Goal: Task Accomplishment & Management: Manage account settings

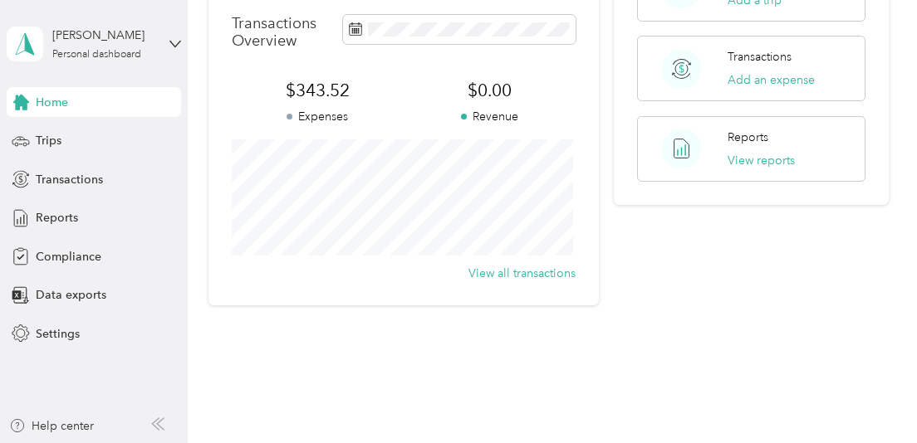
scroll to position [377, 0]
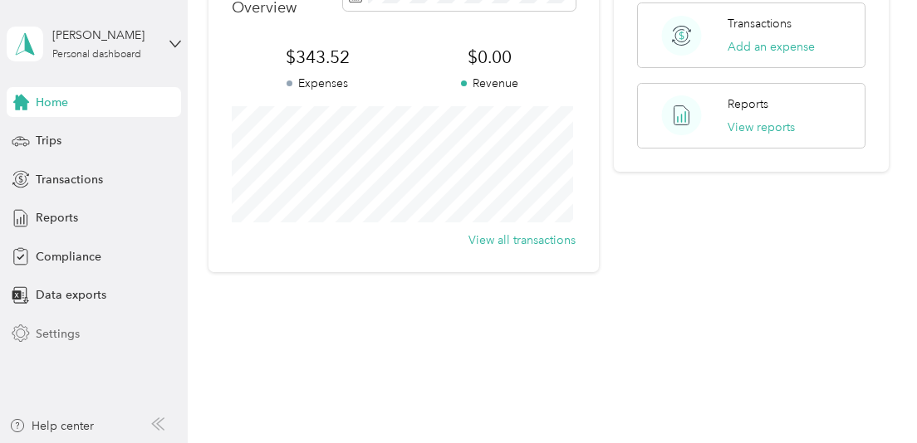
click at [61, 336] on span "Settings" at bounding box center [58, 334] width 44 height 17
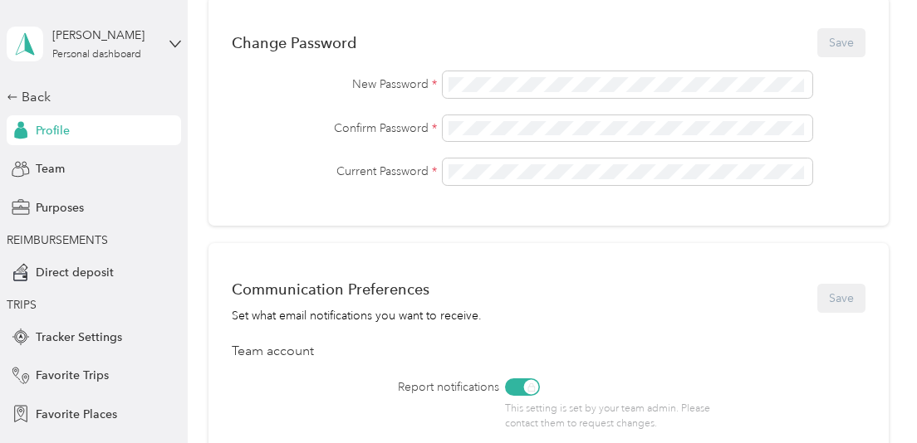
scroll to position [453, 0]
click at [96, 345] on span "Tracker Settings" at bounding box center [79, 337] width 86 height 17
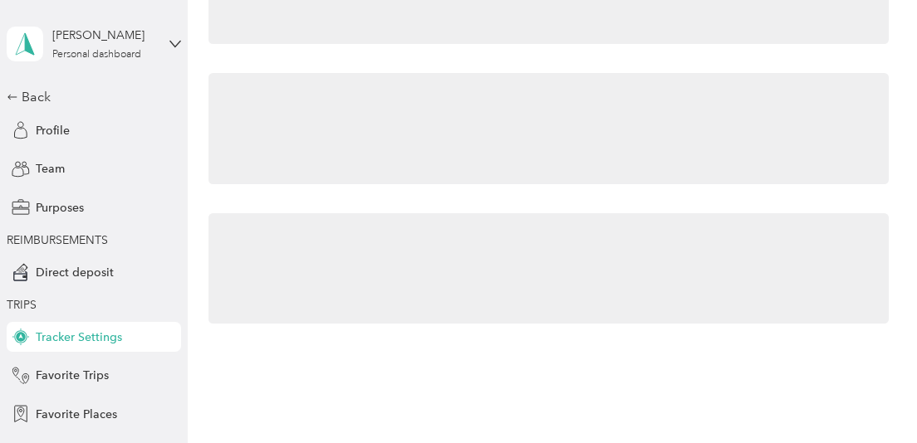
scroll to position [113, 0]
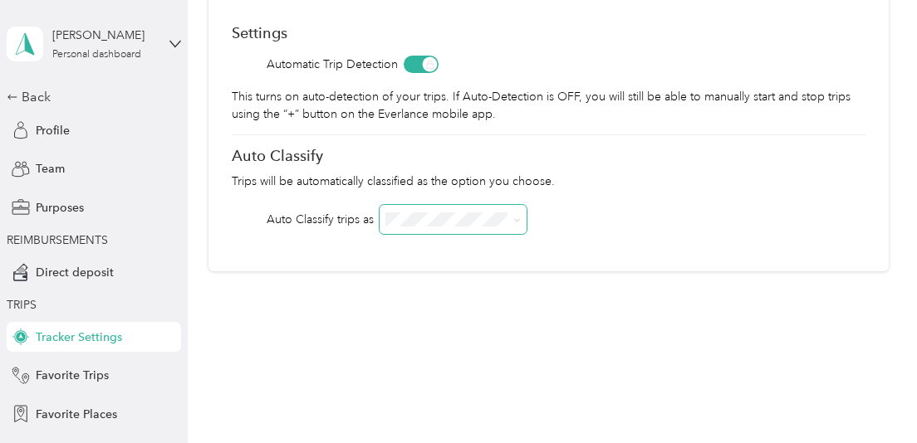
click at [521, 218] on icon at bounding box center [516, 220] width 7 height 7
click at [485, 250] on div "Option Care Health" at bounding box center [454, 250] width 124 height 17
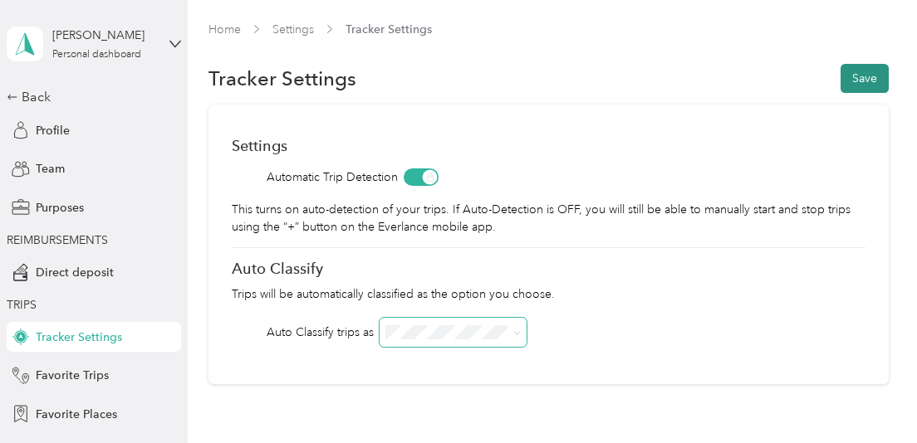
click at [856, 79] on button "Save" at bounding box center [864, 78] width 48 height 29
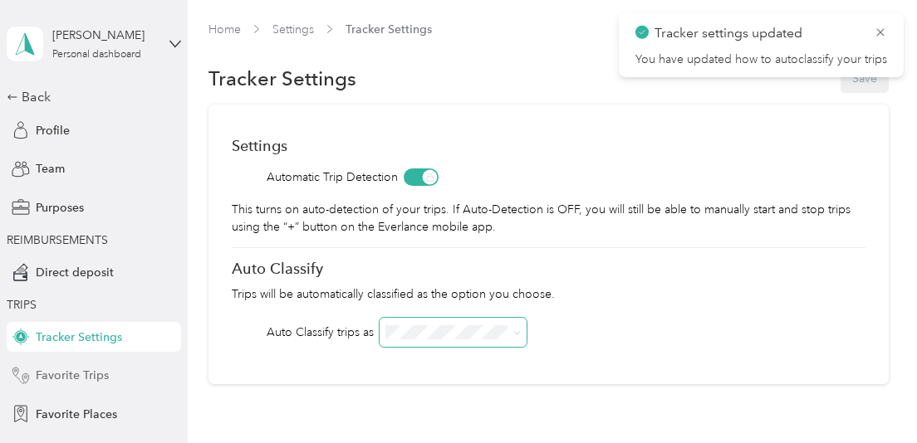
click at [56, 373] on span "Favorite Trips" at bounding box center [72, 375] width 73 height 17
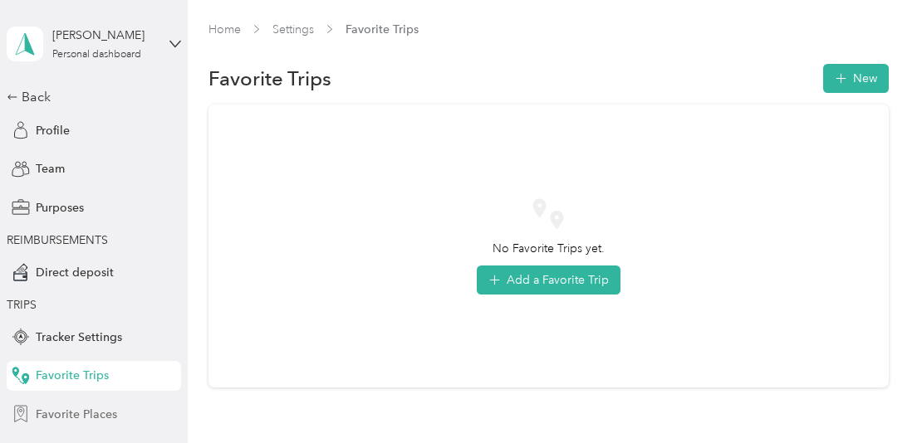
click at [80, 411] on span "Favorite Places" at bounding box center [76, 414] width 81 height 17
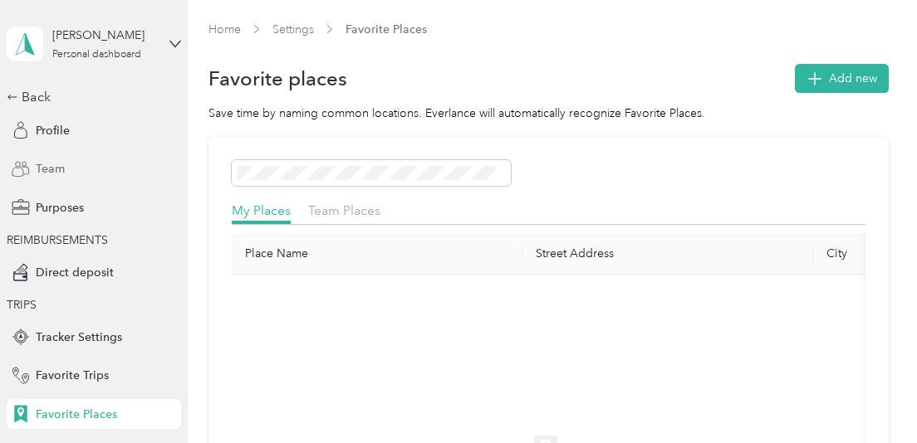
click at [41, 170] on span "Team" at bounding box center [50, 168] width 29 height 17
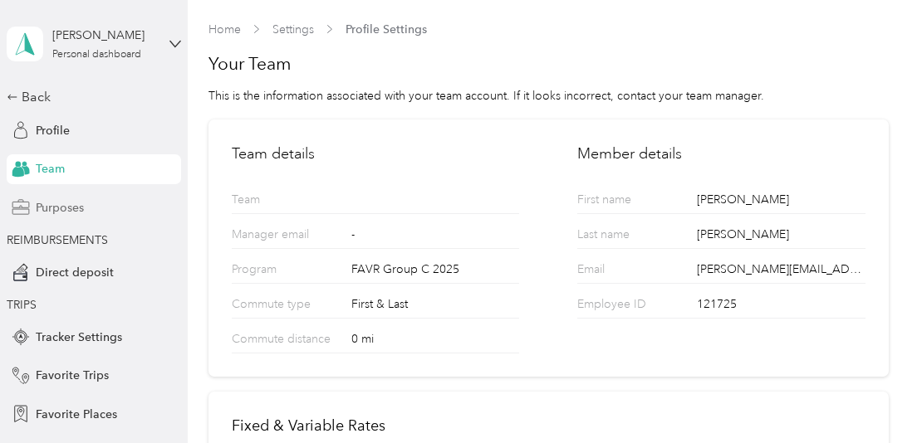
click at [66, 208] on span "Purposes" at bounding box center [60, 207] width 48 height 17
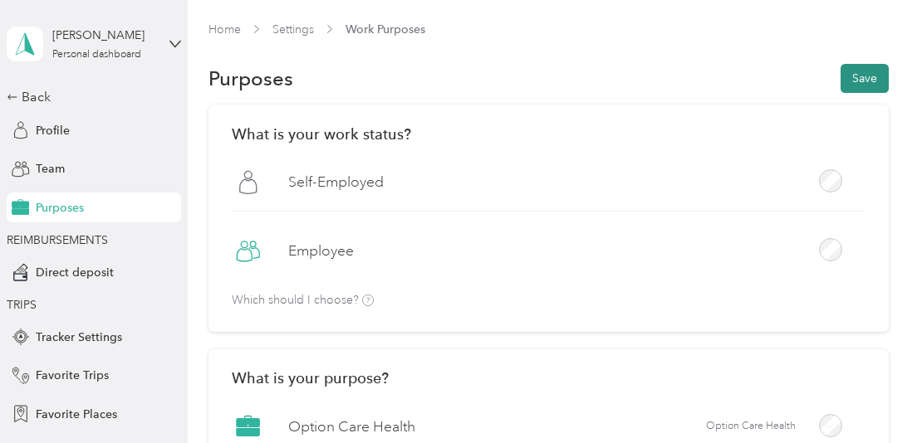
click at [858, 78] on button "Save" at bounding box center [864, 78] width 48 height 29
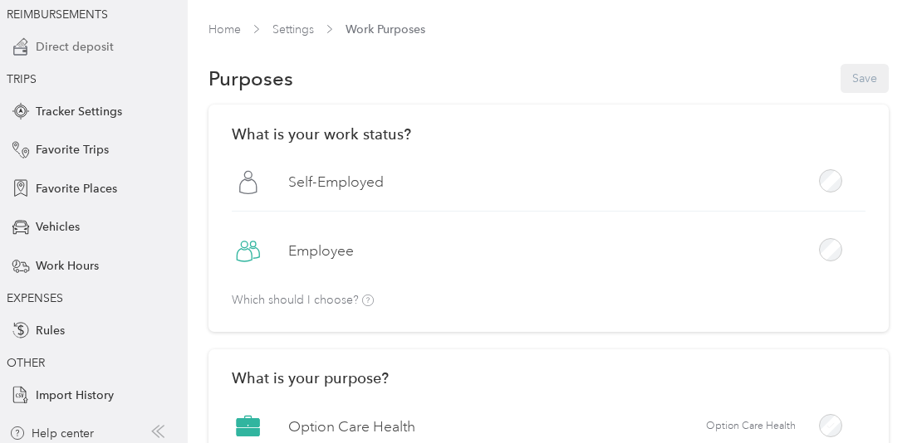
scroll to position [233, 0]
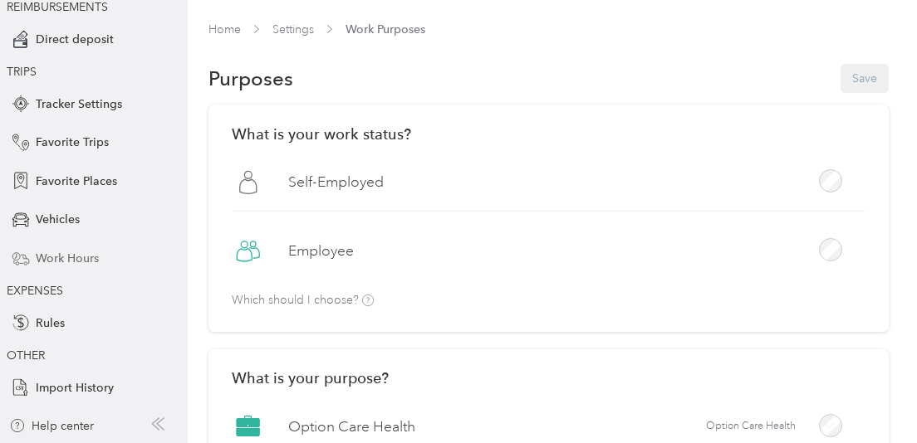
click at [73, 259] on span "Work Hours" at bounding box center [67, 258] width 63 height 17
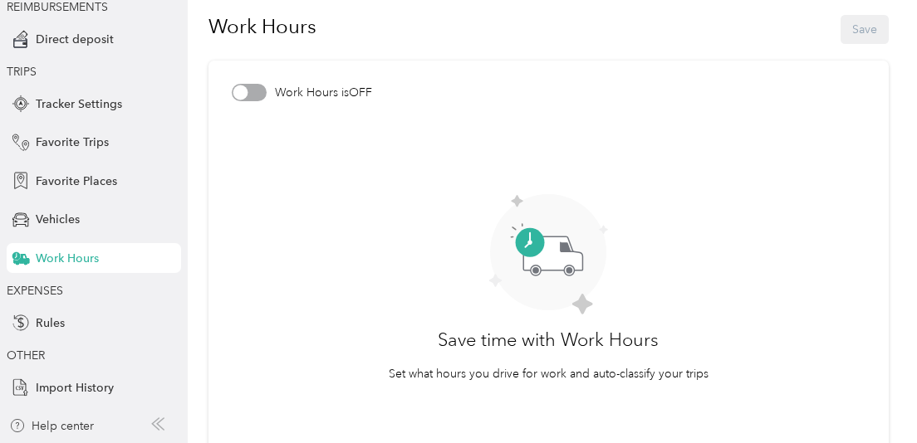
scroll to position [41, 0]
click at [262, 93] on div at bounding box center [249, 91] width 35 height 17
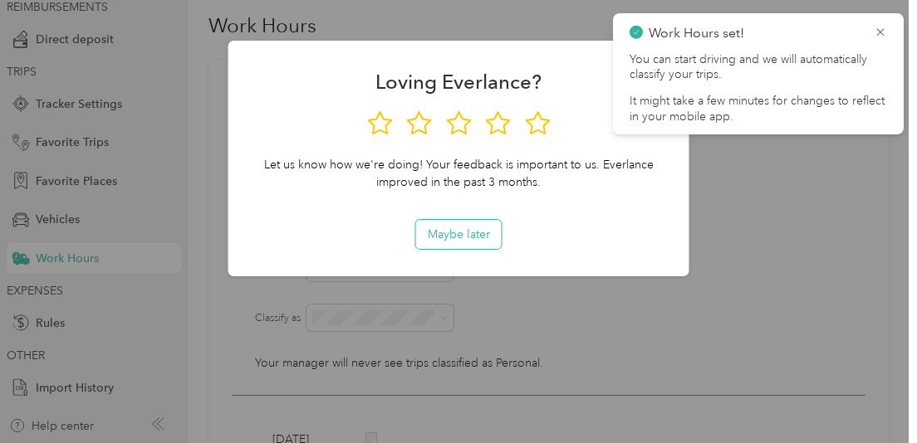
click at [472, 237] on button "Maybe later" at bounding box center [459, 234] width 86 height 29
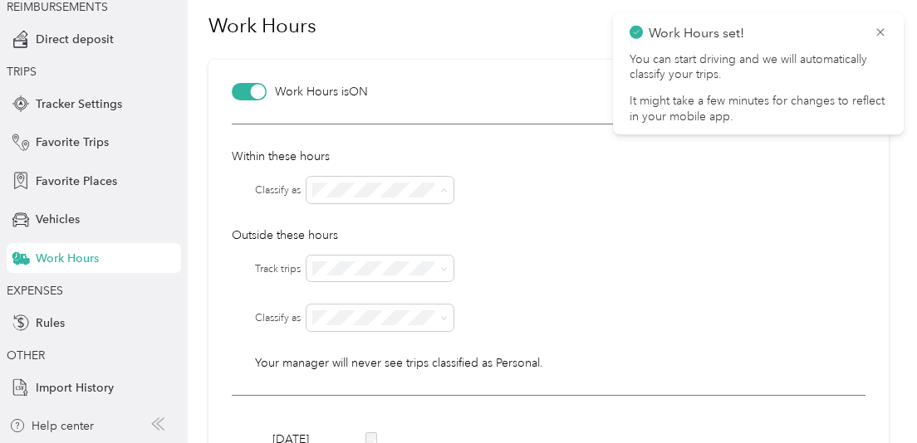
click at [355, 218] on span "Option Care Health" at bounding box center [370, 220] width 102 height 14
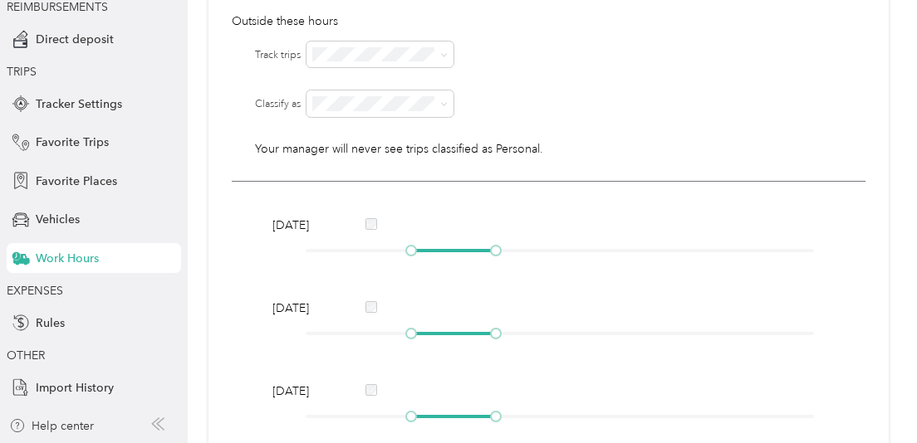
scroll to position [264, 0]
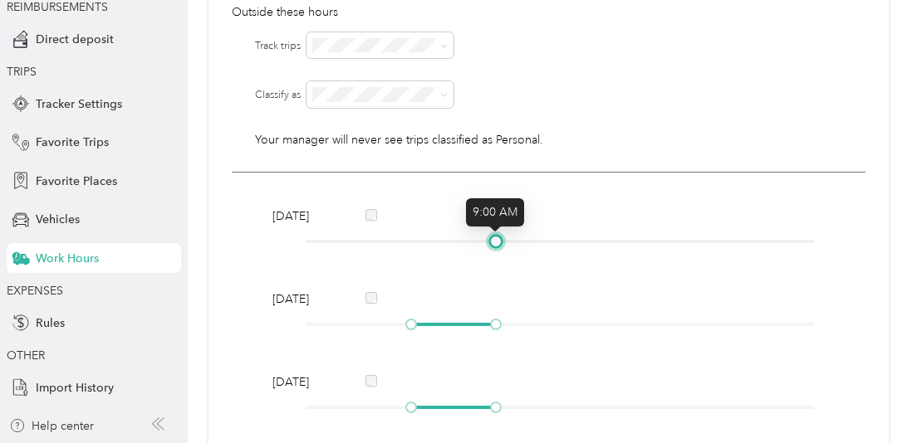
drag, startPoint x: 407, startPoint y: 240, endPoint x: 489, endPoint y: 243, distance: 82.3
click at [489, 243] on div at bounding box center [560, 242] width 508 height 10
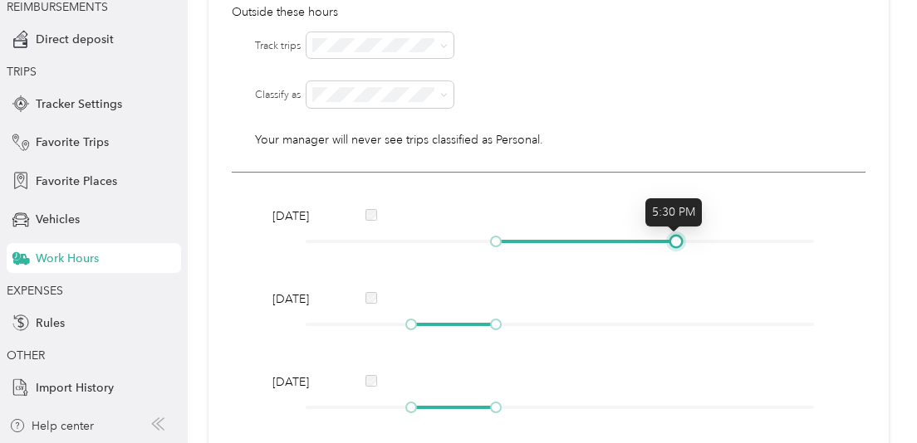
drag, startPoint x: 495, startPoint y: 243, endPoint x: 673, endPoint y: 231, distance: 178.1
click at [673, 231] on div "[DATE]" at bounding box center [549, 232] width 564 height 48
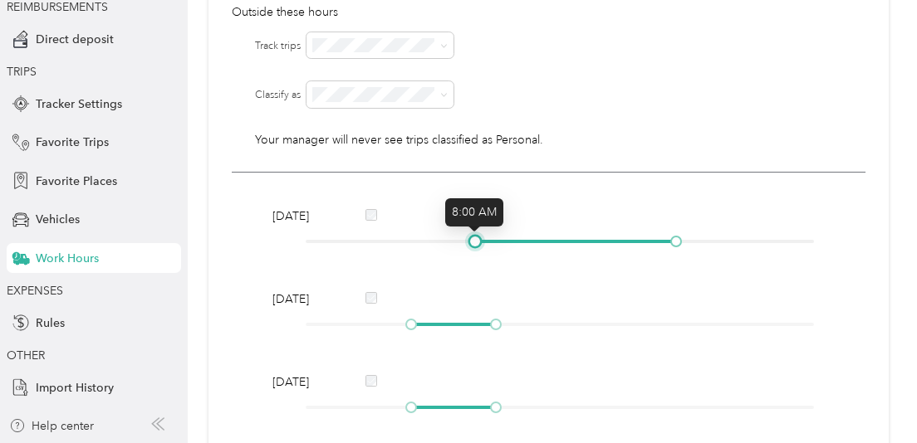
drag, startPoint x: 495, startPoint y: 242, endPoint x: 476, endPoint y: 239, distance: 19.3
click at [476, 239] on div at bounding box center [475, 241] width 8 height 8
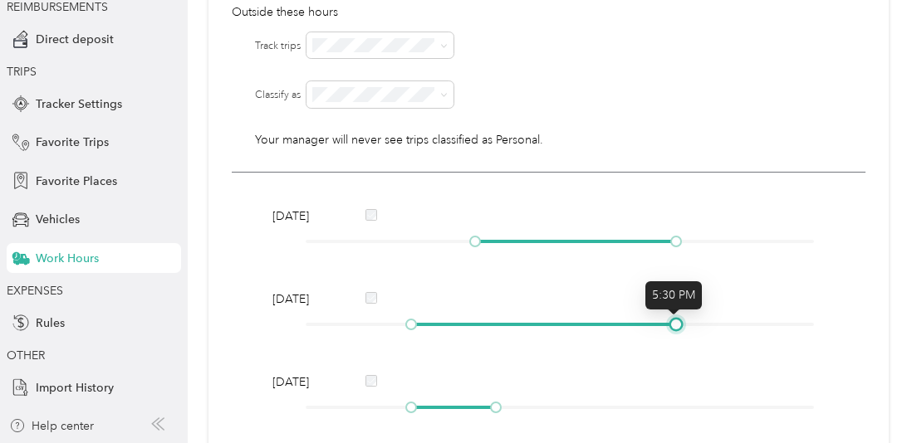
drag, startPoint x: 491, startPoint y: 324, endPoint x: 671, endPoint y: 315, distance: 180.4
click at [671, 315] on div "[DATE]" at bounding box center [549, 315] width 564 height 48
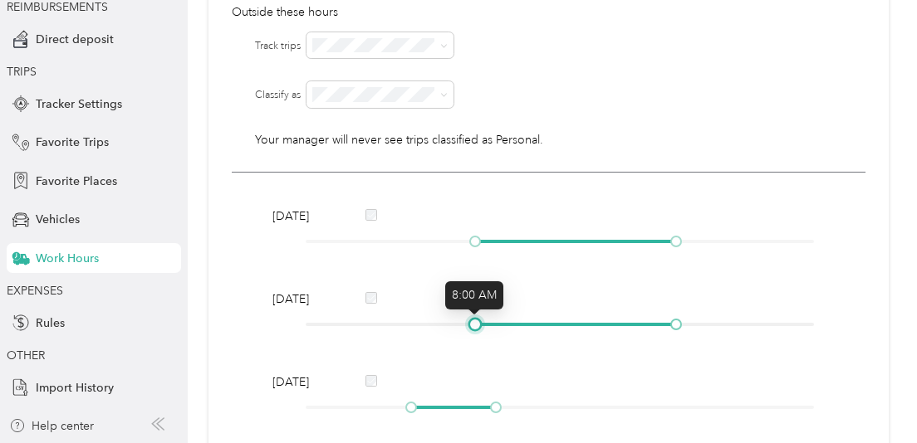
drag, startPoint x: 407, startPoint y: 323, endPoint x: 471, endPoint y: 321, distance: 64.0
click at [471, 321] on div at bounding box center [475, 325] width 8 height 8
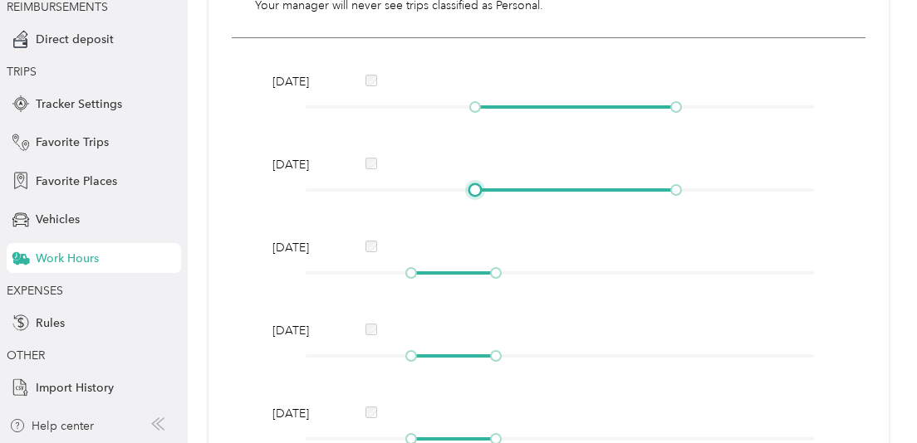
scroll to position [399, 0]
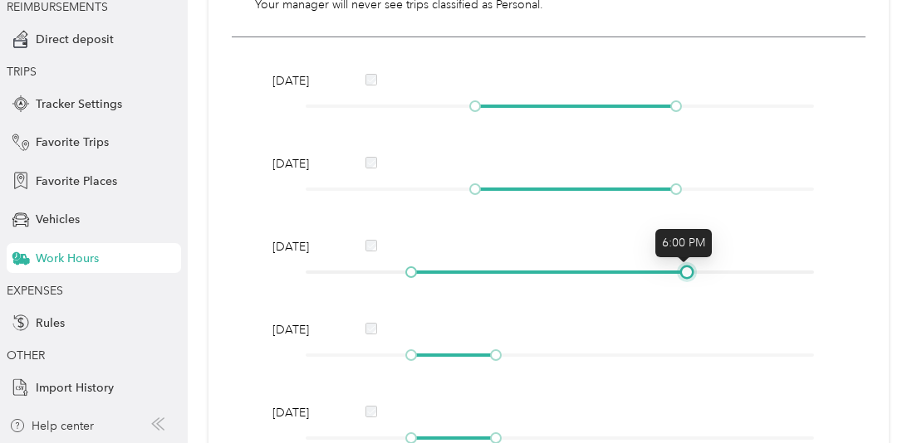
drag, startPoint x: 493, startPoint y: 272, endPoint x: 682, endPoint y: 269, distance: 188.5
click at [683, 269] on div at bounding box center [687, 272] width 8 height 8
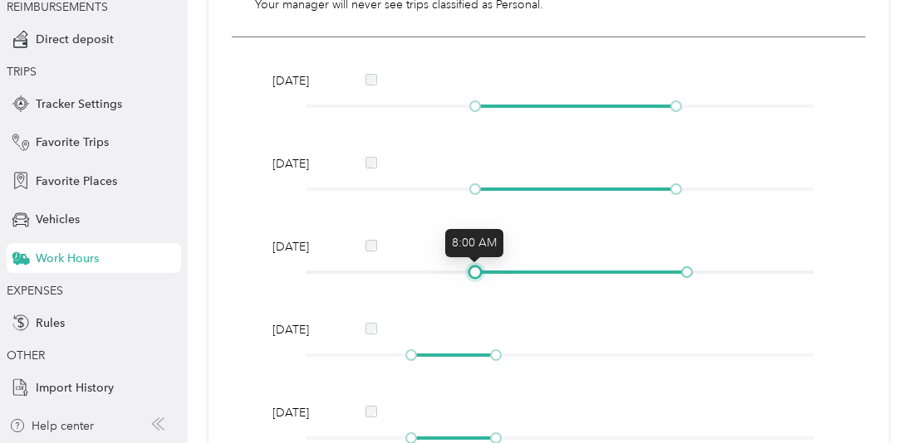
drag, startPoint x: 415, startPoint y: 271, endPoint x: 476, endPoint y: 268, distance: 60.7
click at [476, 268] on div at bounding box center [475, 272] width 8 height 8
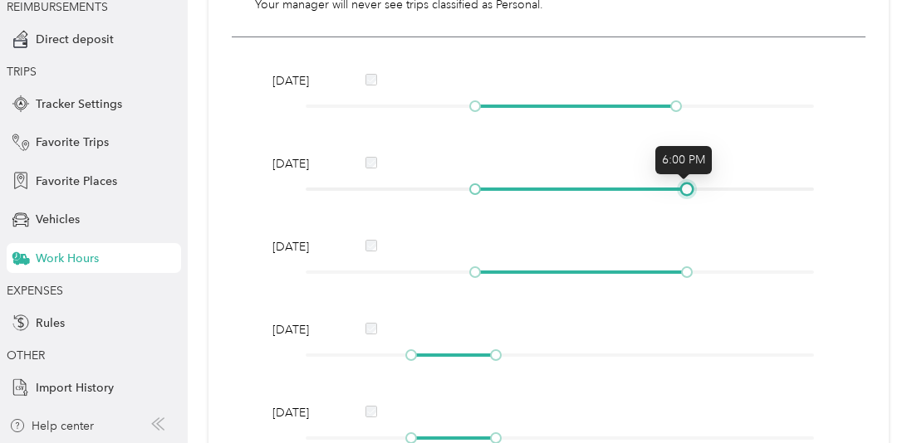
drag, startPoint x: 673, startPoint y: 192, endPoint x: 686, endPoint y: 187, distance: 14.2
click at [686, 187] on div at bounding box center [687, 189] width 8 height 8
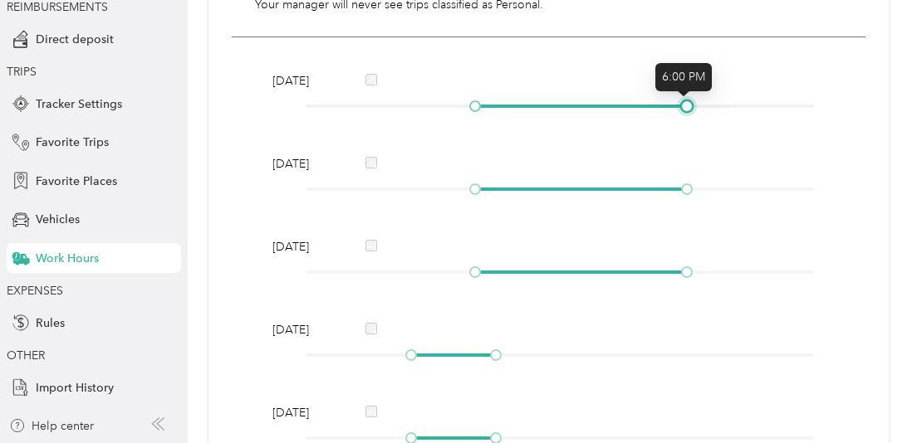
drag, startPoint x: 673, startPoint y: 110, endPoint x: 688, endPoint y: 110, distance: 15.0
click at [688, 110] on div at bounding box center [687, 106] width 8 height 8
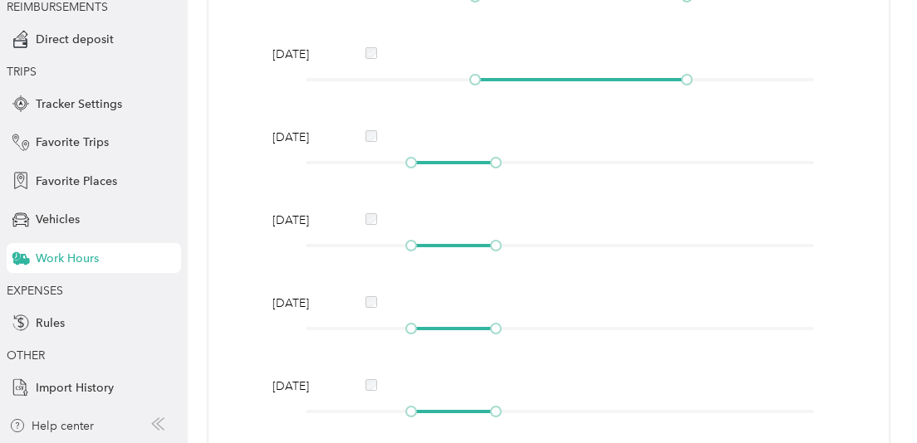
scroll to position [593, 0]
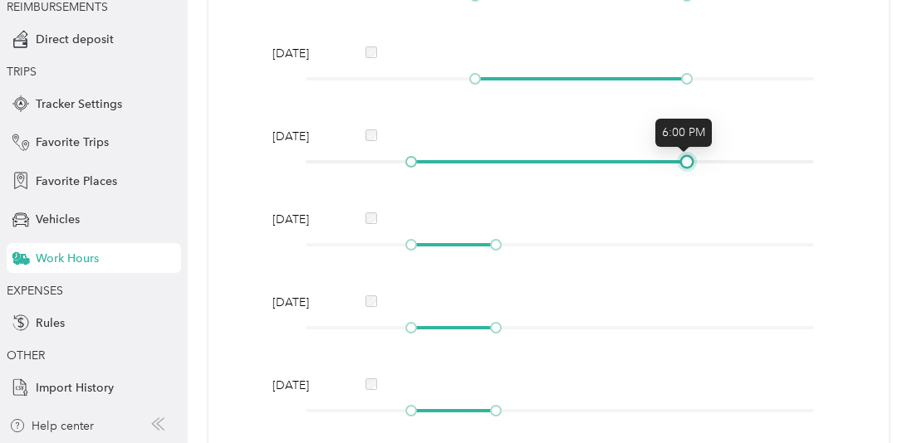
drag, startPoint x: 495, startPoint y: 159, endPoint x: 683, endPoint y: 160, distance: 187.7
click at [683, 160] on div at bounding box center [687, 162] width 8 height 8
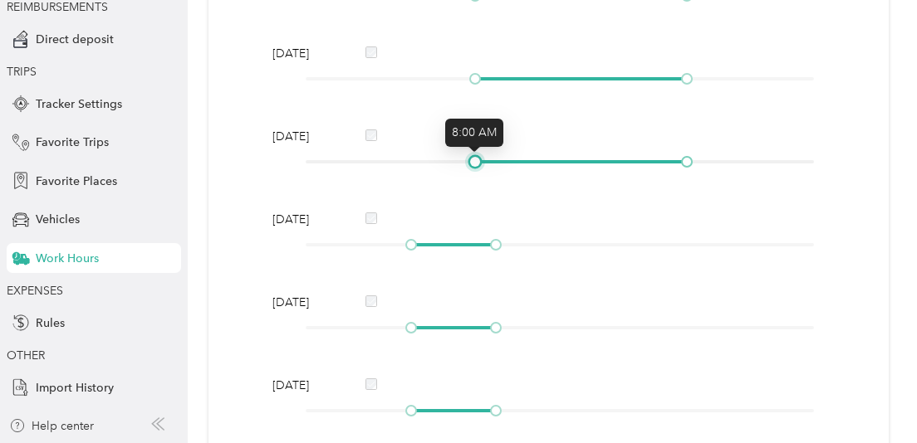
drag, startPoint x: 409, startPoint y: 162, endPoint x: 474, endPoint y: 161, distance: 65.6
click at [474, 161] on div at bounding box center [475, 162] width 8 height 8
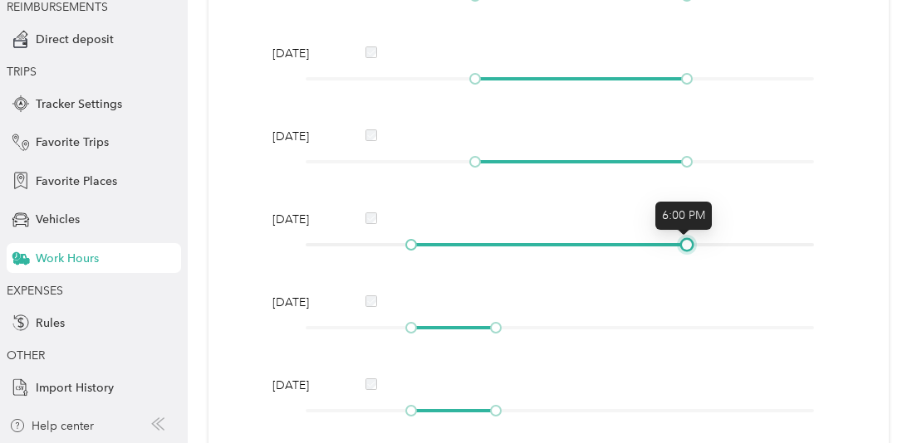
drag, startPoint x: 495, startPoint y: 245, endPoint x: 688, endPoint y: 246, distance: 193.5
click at [688, 246] on div at bounding box center [687, 245] width 8 height 8
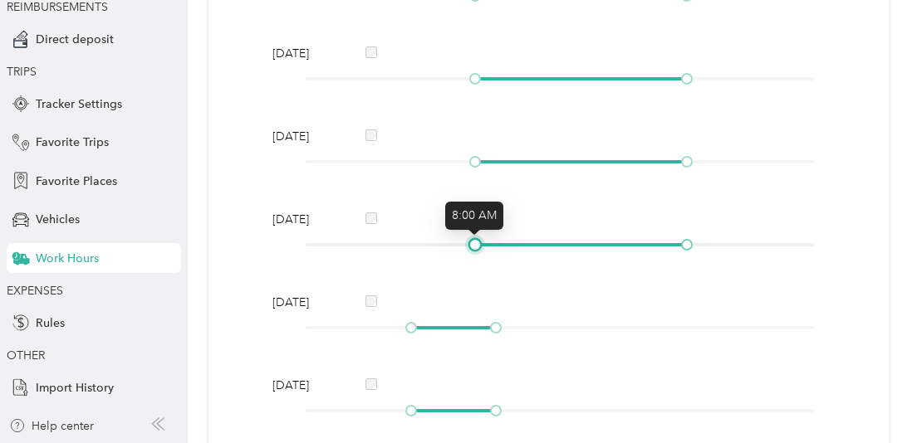
drag, startPoint x: 414, startPoint y: 247, endPoint x: 476, endPoint y: 249, distance: 62.3
click at [476, 249] on div at bounding box center [475, 245] width 8 height 8
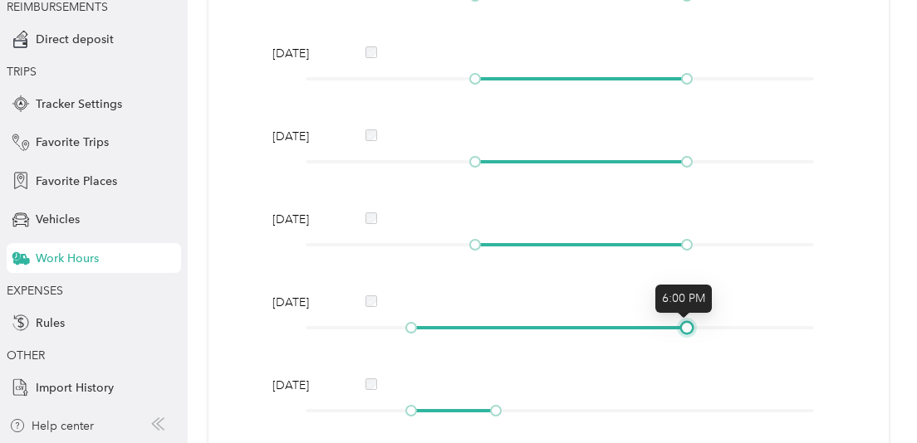
drag, startPoint x: 494, startPoint y: 327, endPoint x: 687, endPoint y: 307, distance: 193.7
click at [687, 307] on body "[PERSON_NAME] Personal dashboard Back Profile Team Purposes REIMBURSEMENTS Dire…" at bounding box center [454, 221] width 908 height 443
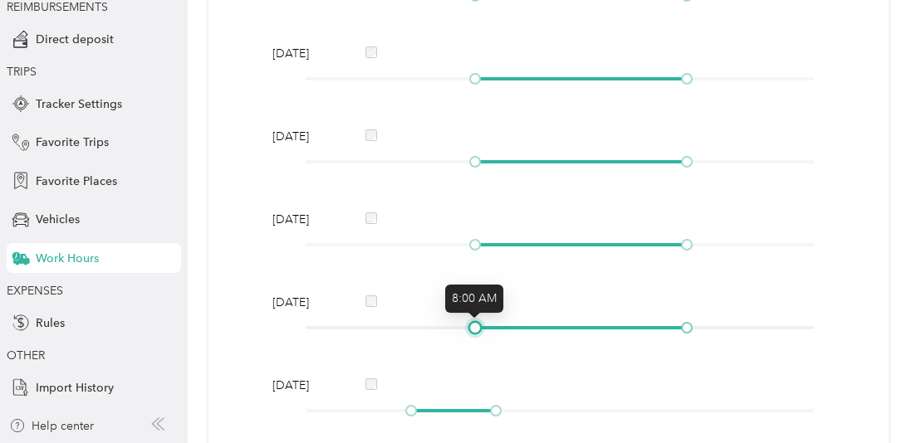
drag, startPoint x: 412, startPoint y: 330, endPoint x: 475, endPoint y: 323, distance: 63.5
click at [475, 324] on div at bounding box center [475, 328] width 8 height 8
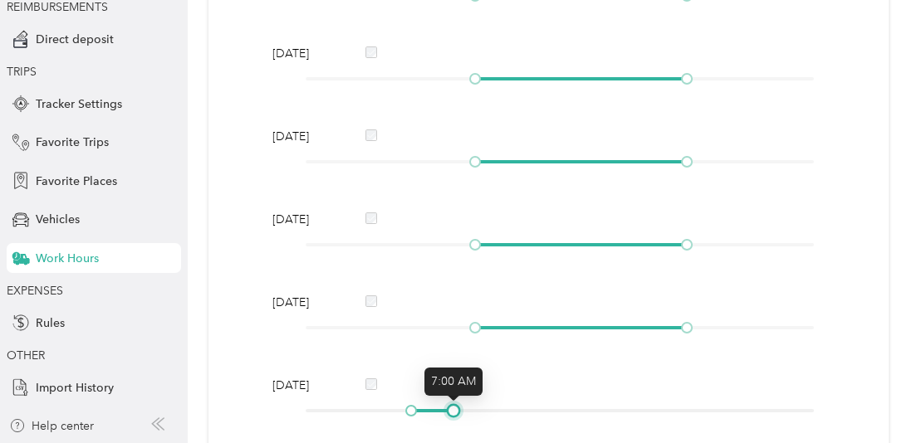
drag, startPoint x: 496, startPoint y: 409, endPoint x: 453, endPoint y: 414, distance: 43.5
click at [453, 414] on div at bounding box center [453, 411] width 8 height 8
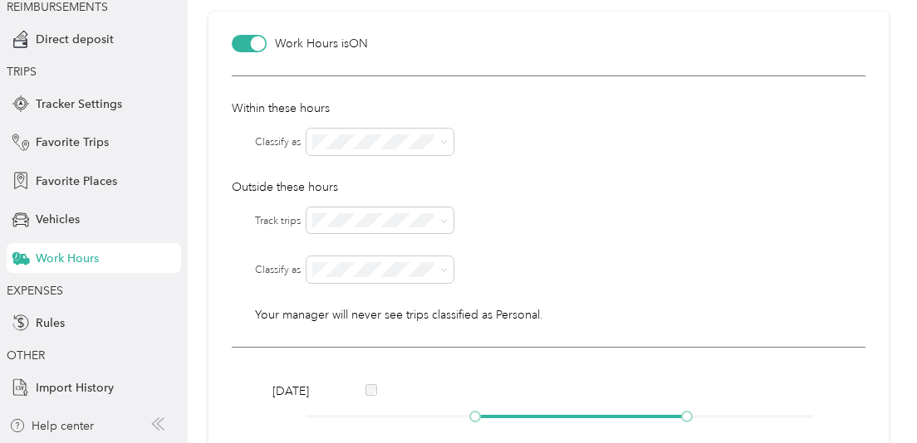
scroll to position [0, 0]
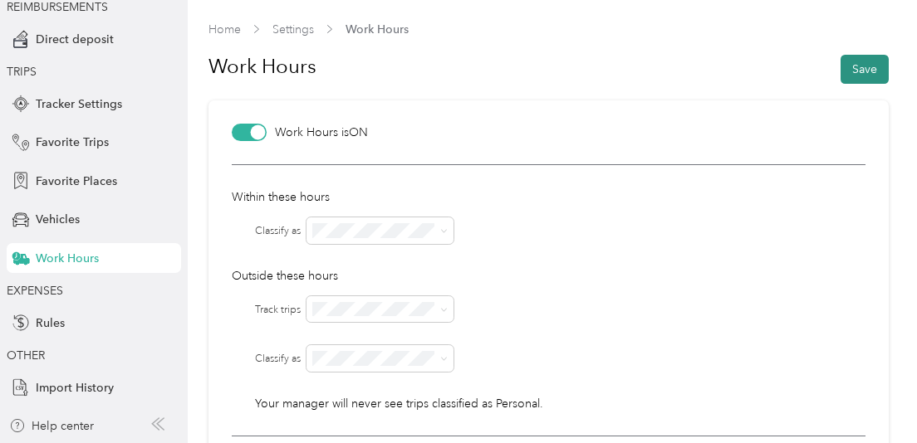
click at [868, 71] on button "Save" at bounding box center [864, 69] width 48 height 29
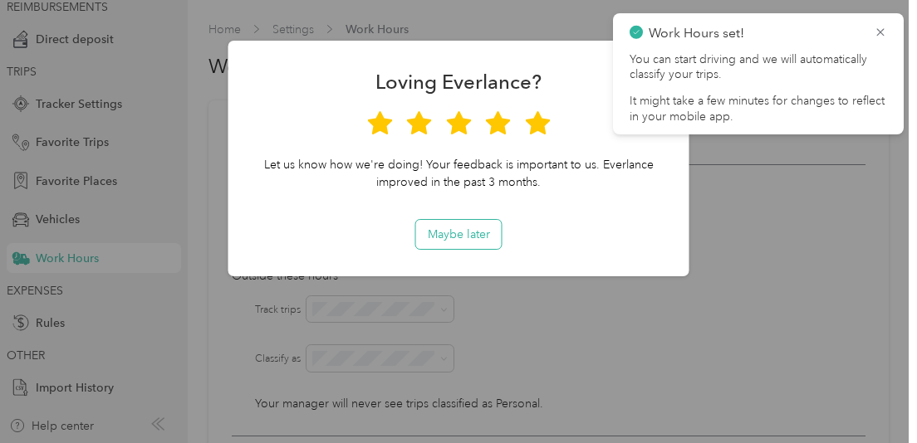
click at [470, 239] on button "Maybe later" at bounding box center [459, 234] width 86 height 29
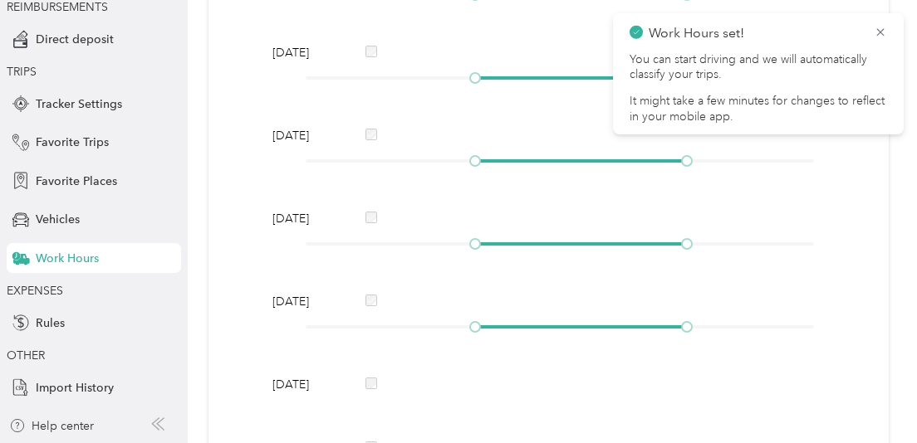
scroll to position [512, 0]
click at [68, 321] on div "Rules" at bounding box center [94, 323] width 174 height 30
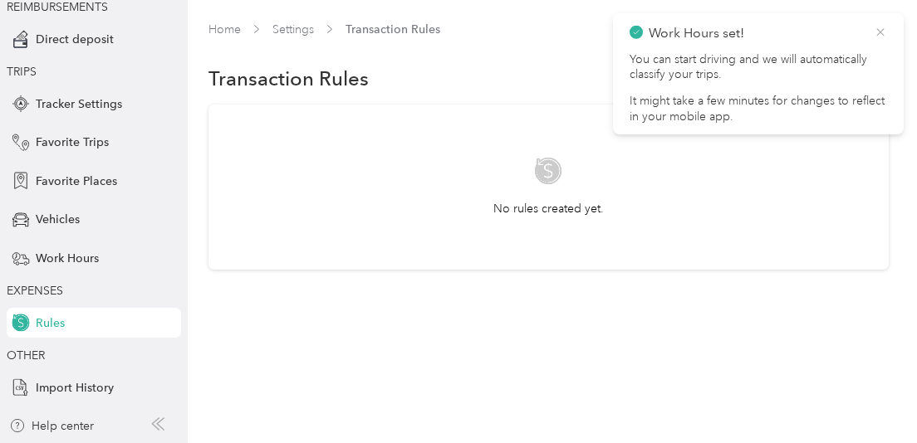
click at [884, 31] on icon at bounding box center [880, 32] width 13 height 15
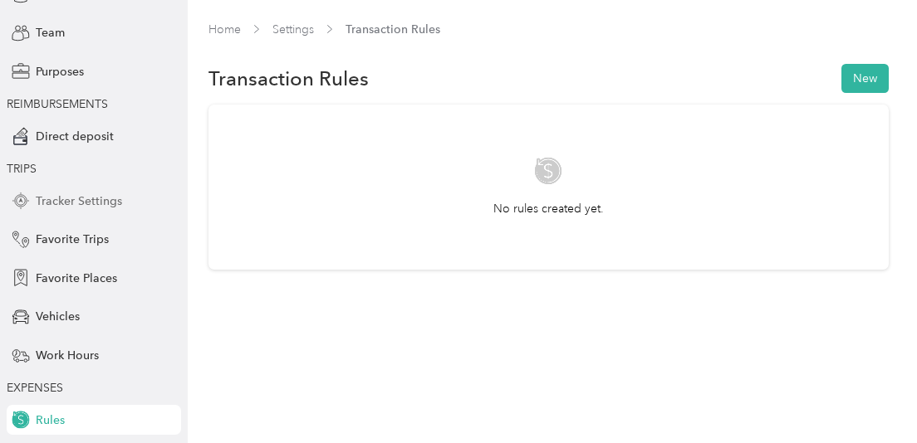
scroll to position [138, 0]
click at [90, 201] on span "Tracker Settings" at bounding box center [79, 199] width 86 height 17
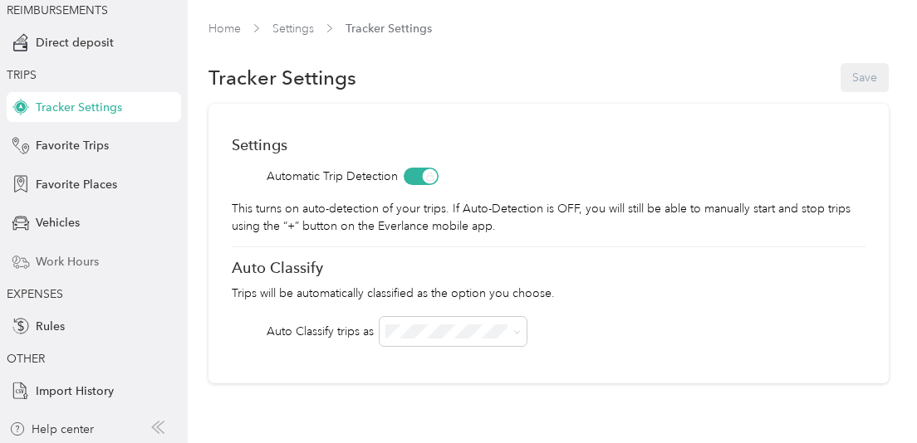
scroll to position [233, 0]
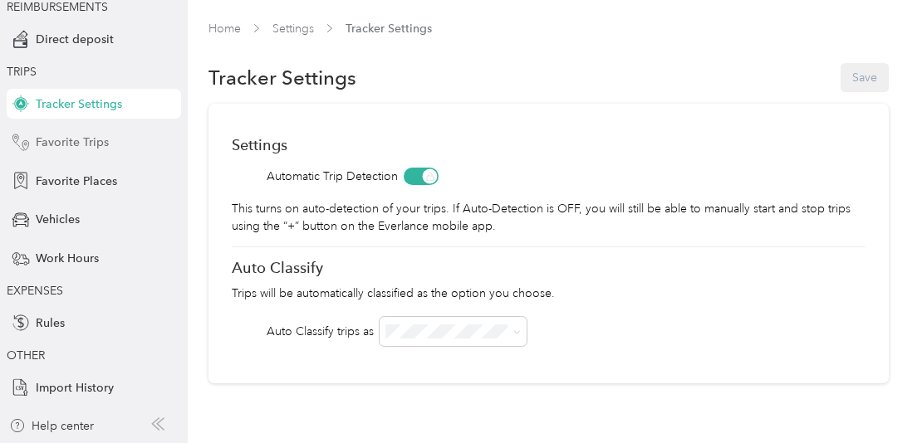
click at [71, 144] on span "Favorite Trips" at bounding box center [72, 142] width 73 height 17
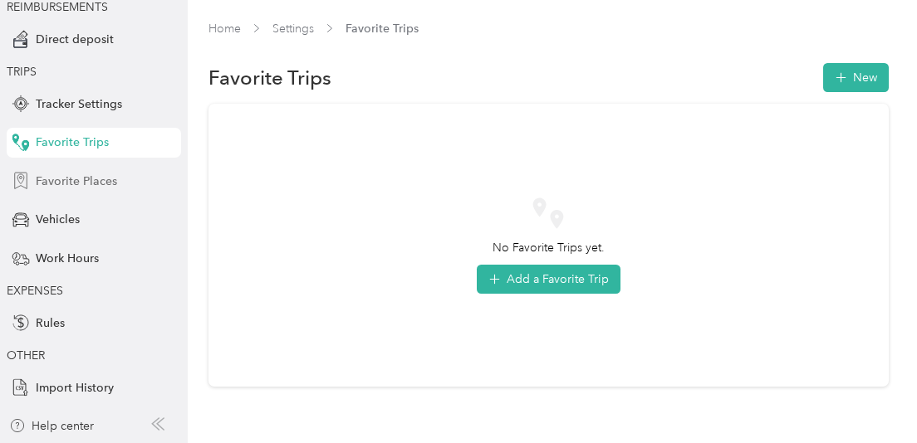
click at [80, 184] on span "Favorite Places" at bounding box center [76, 181] width 81 height 17
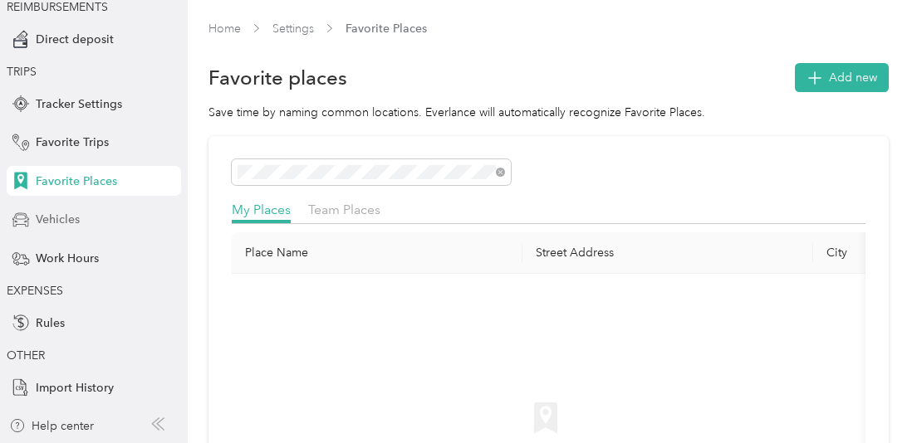
click at [58, 219] on span "Vehicles" at bounding box center [58, 219] width 44 height 17
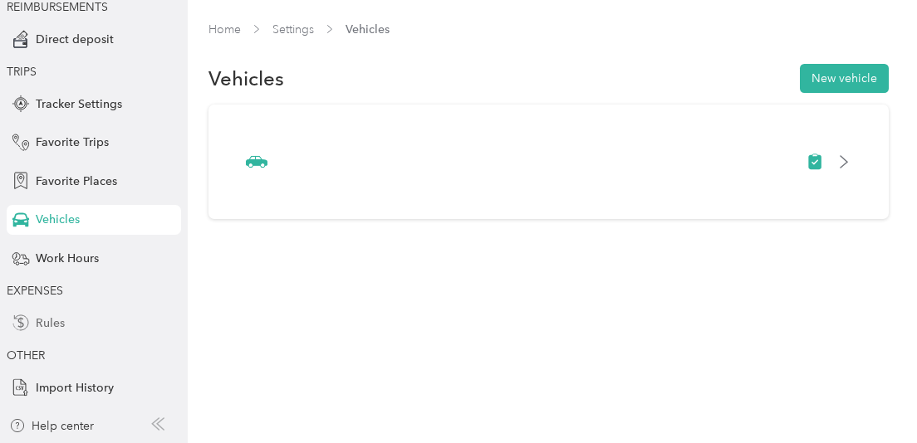
click at [50, 324] on span "Rules" at bounding box center [50, 323] width 29 height 17
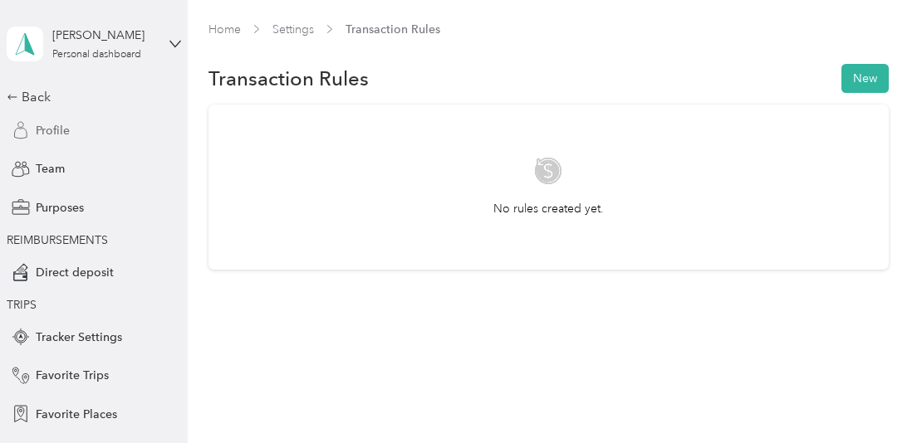
click at [62, 130] on span "Profile" at bounding box center [53, 130] width 34 height 17
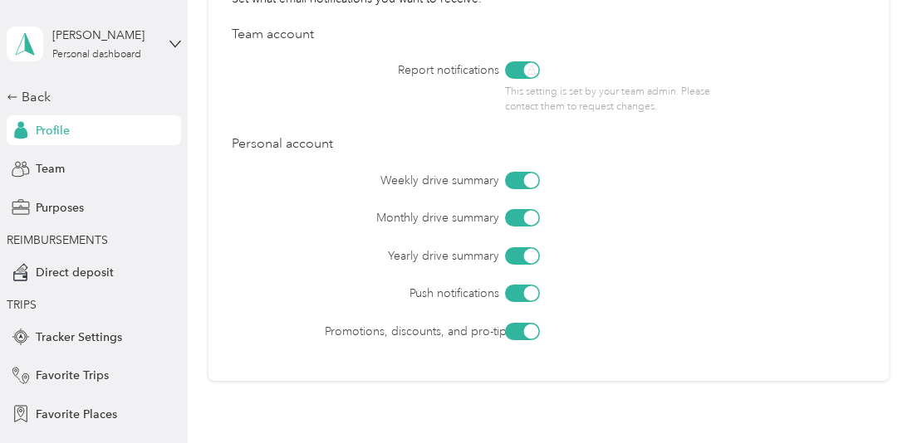
scroll to position [895, 0]
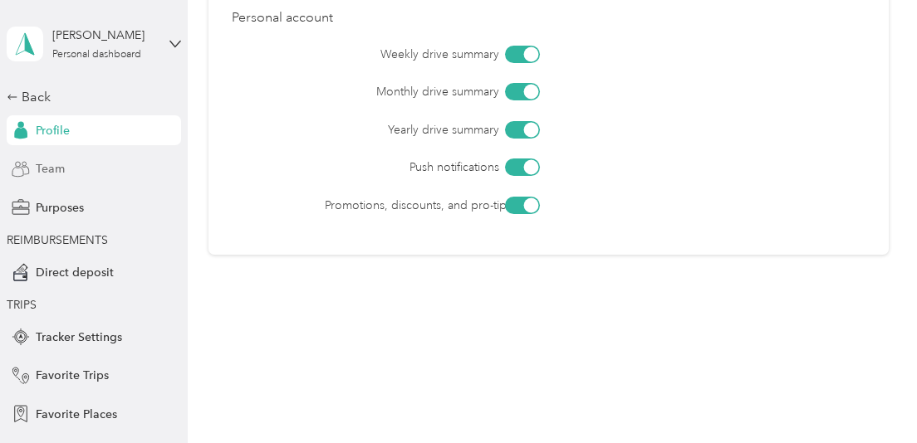
click at [44, 175] on span "Team" at bounding box center [50, 168] width 29 height 17
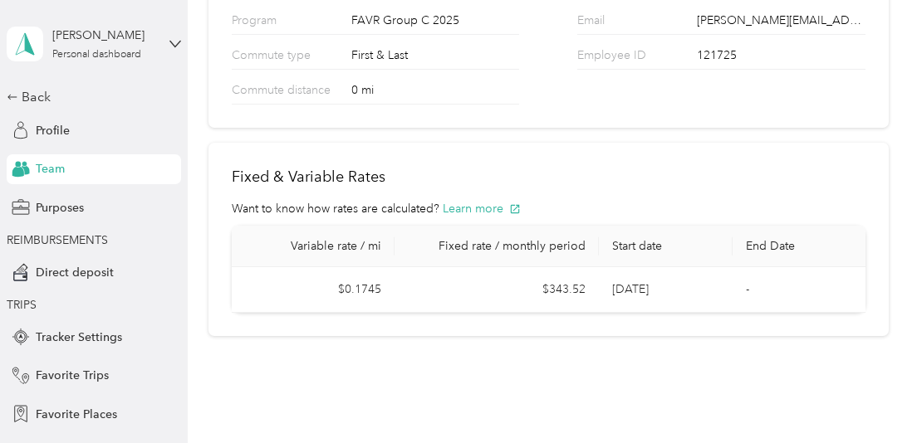
scroll to position [250, 0]
click at [470, 209] on button "Learn more" at bounding box center [482, 207] width 78 height 17
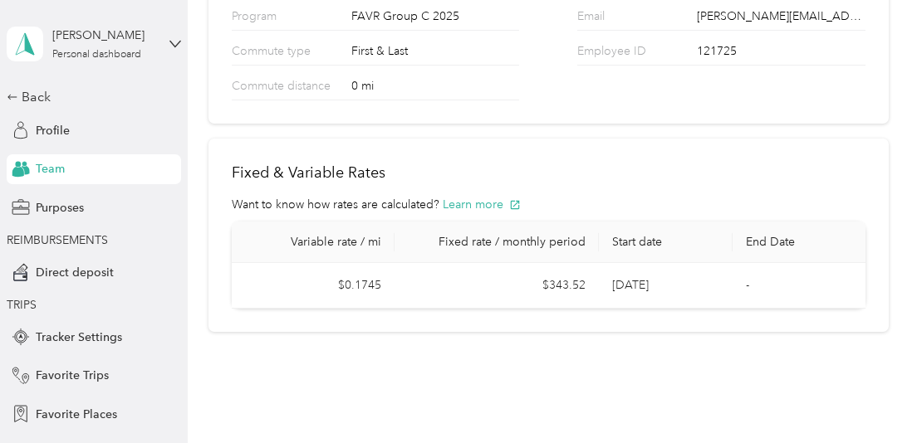
scroll to position [255, 0]
click at [366, 281] on td "$0.1745" at bounding box center [313, 285] width 163 height 46
click at [892, 265] on div "Home Settings Profile Settings Your Team This is the information associated wit…" at bounding box center [548, 55] width 721 height 620
